Goal: Task Accomplishment & Management: Complete application form

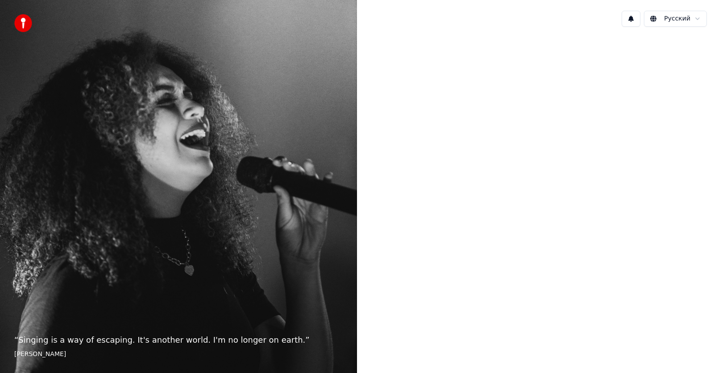
click at [684, 21] on html "“ Singing is a way of escaping. It's another world. I'm no longer on earth. ” […" at bounding box center [357, 186] width 714 height 373
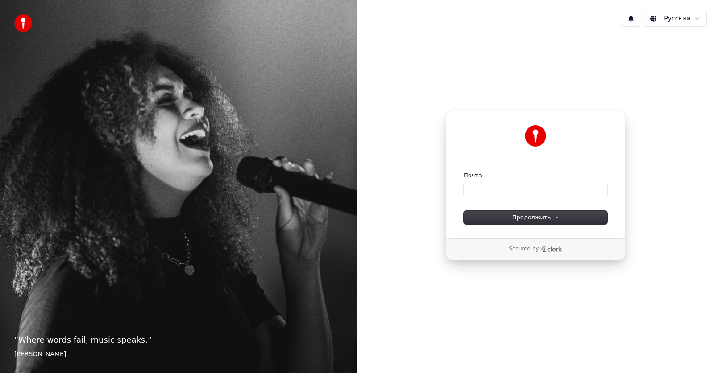
click at [699, 145] on div "Продолжить с помощью Google или Почта Продолжить Secured by" at bounding box center [535, 186] width 357 height 304
click at [578, 192] on input "Почта" at bounding box center [536, 189] width 144 height 13
type input "*"
click at [532, 215] on span "Продолжить" at bounding box center [535, 218] width 47 height 8
type input "**********"
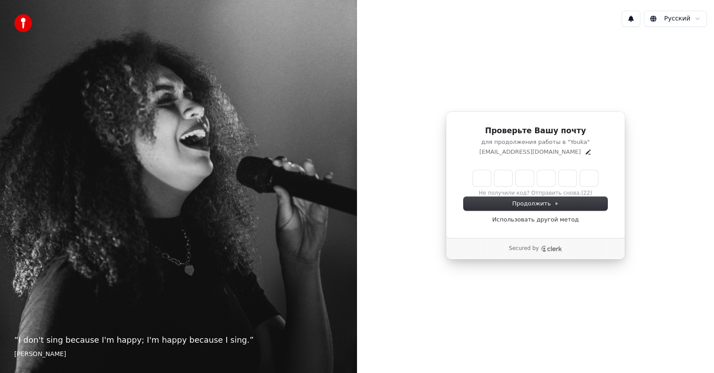
click at [20, 22] on img at bounding box center [23, 23] width 18 height 18
